Goal: Check status: Check status

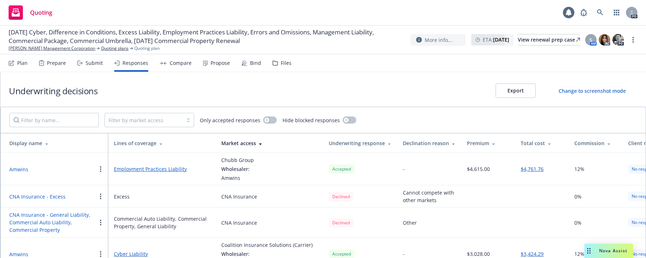
scroll to position [196, 0]
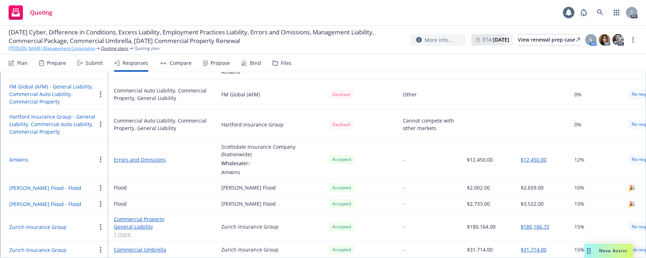
click at [51, 49] on link "[PERSON_NAME] Management Corporation" at bounding box center [52, 48] width 87 height 6
